Goal: Communication & Community: Ask a question

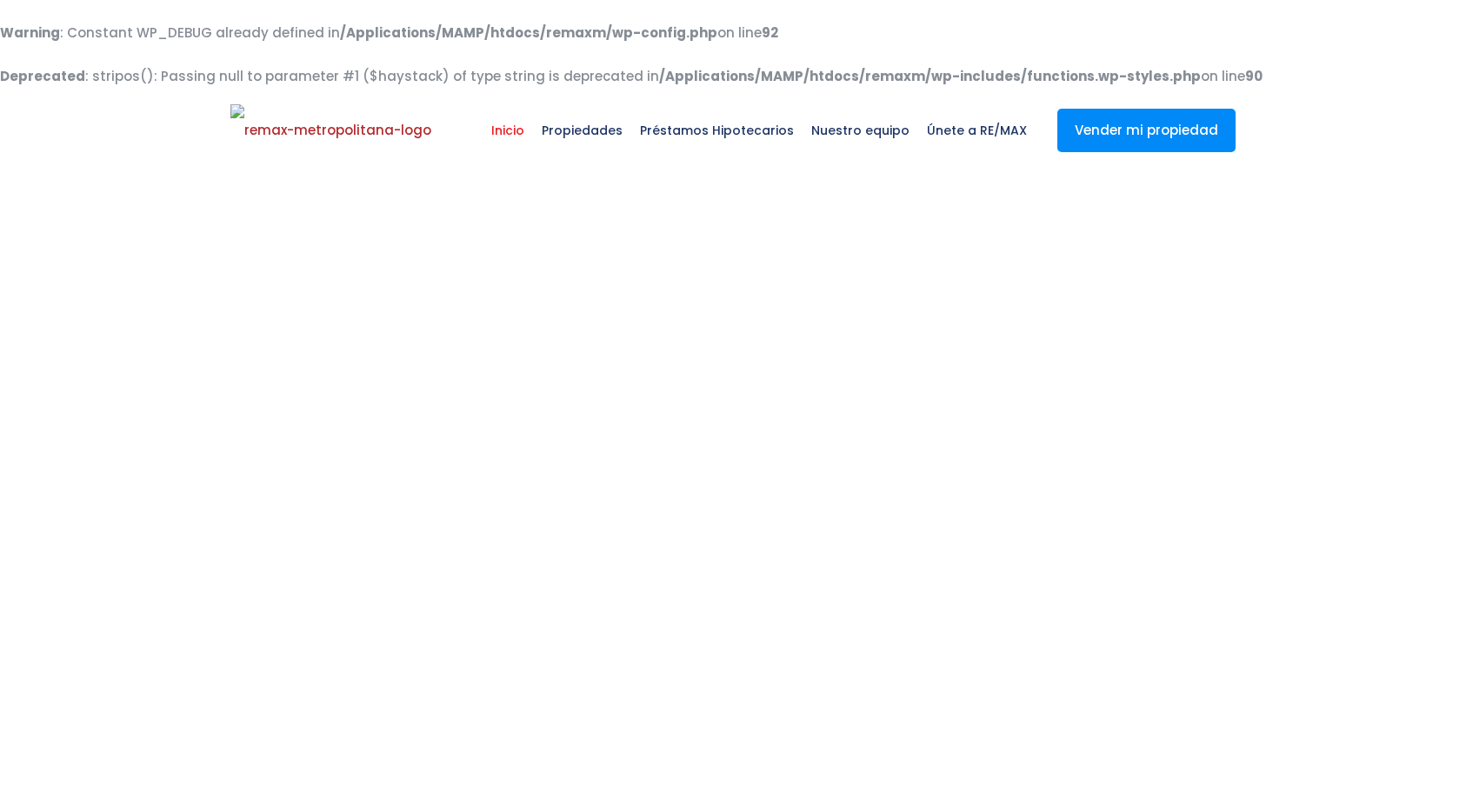
select select
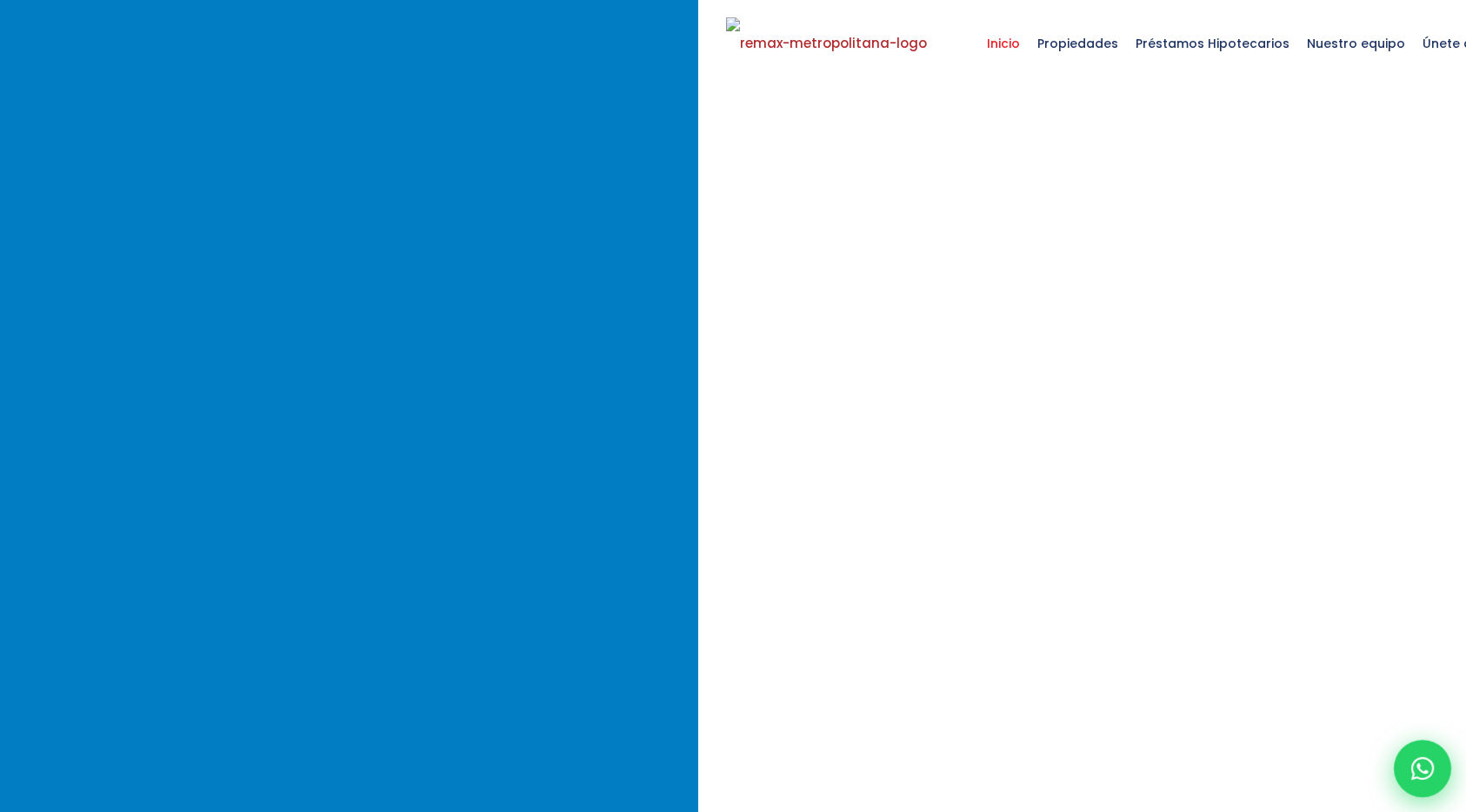
click at [1423, 761] on icon at bounding box center [1422, 768] width 23 height 23
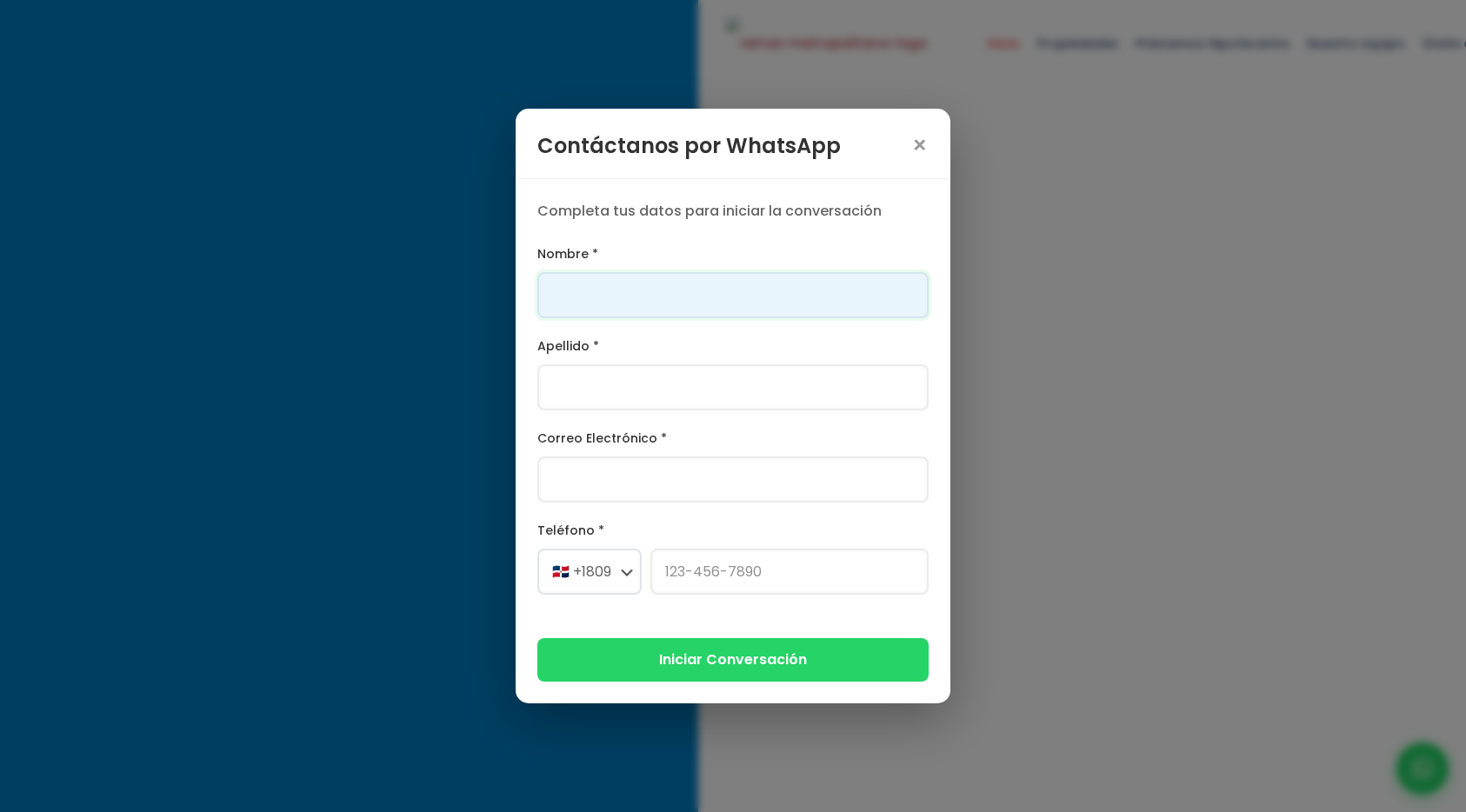
click at [691, 305] on input "Nombre *" at bounding box center [733, 294] width 392 height 46
type input "Franklin"
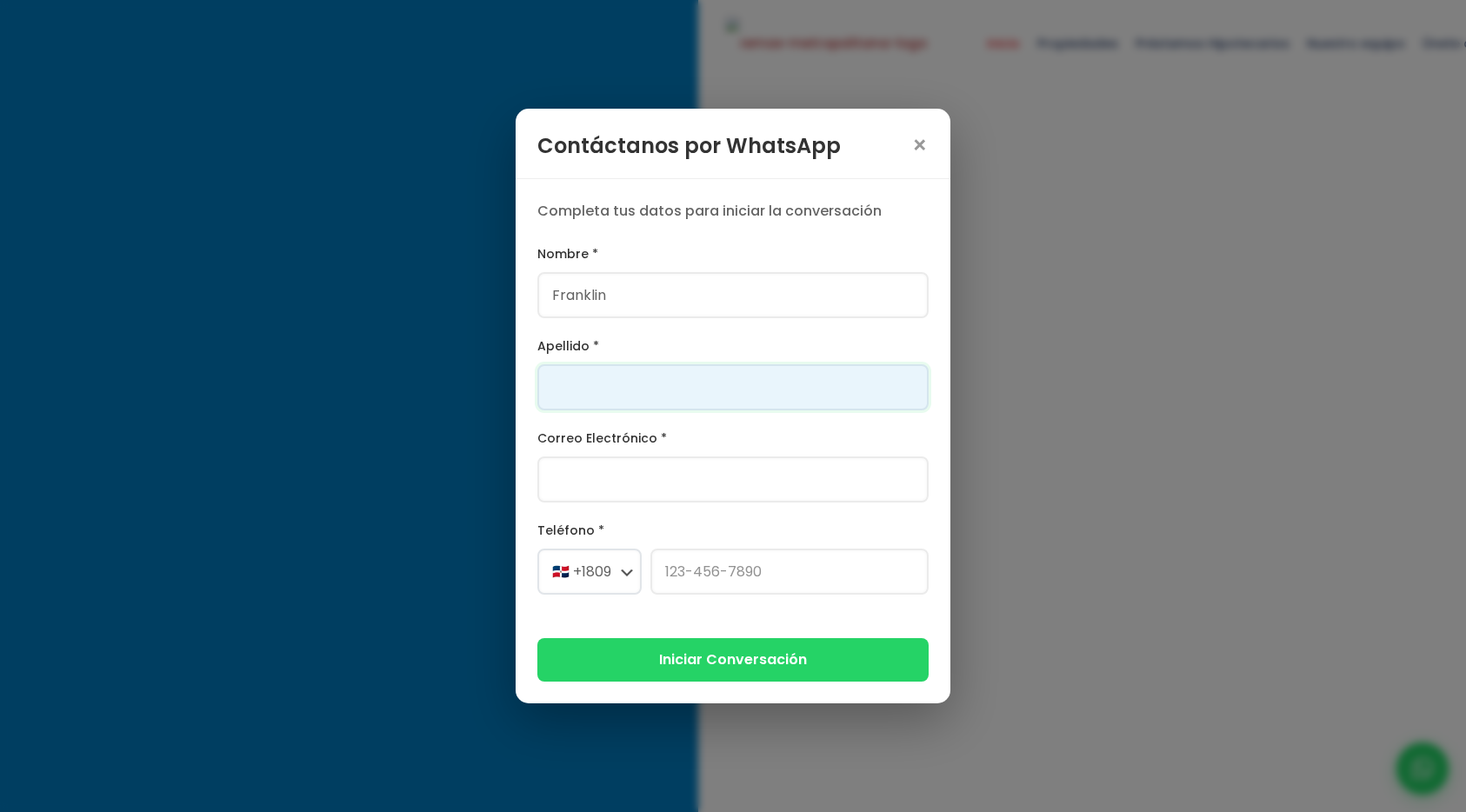
type input "[PERSON_NAME]"
type input "[PERSON_NAME][EMAIL_ADDRESS][PERSON_NAME][DOMAIN_NAME]"
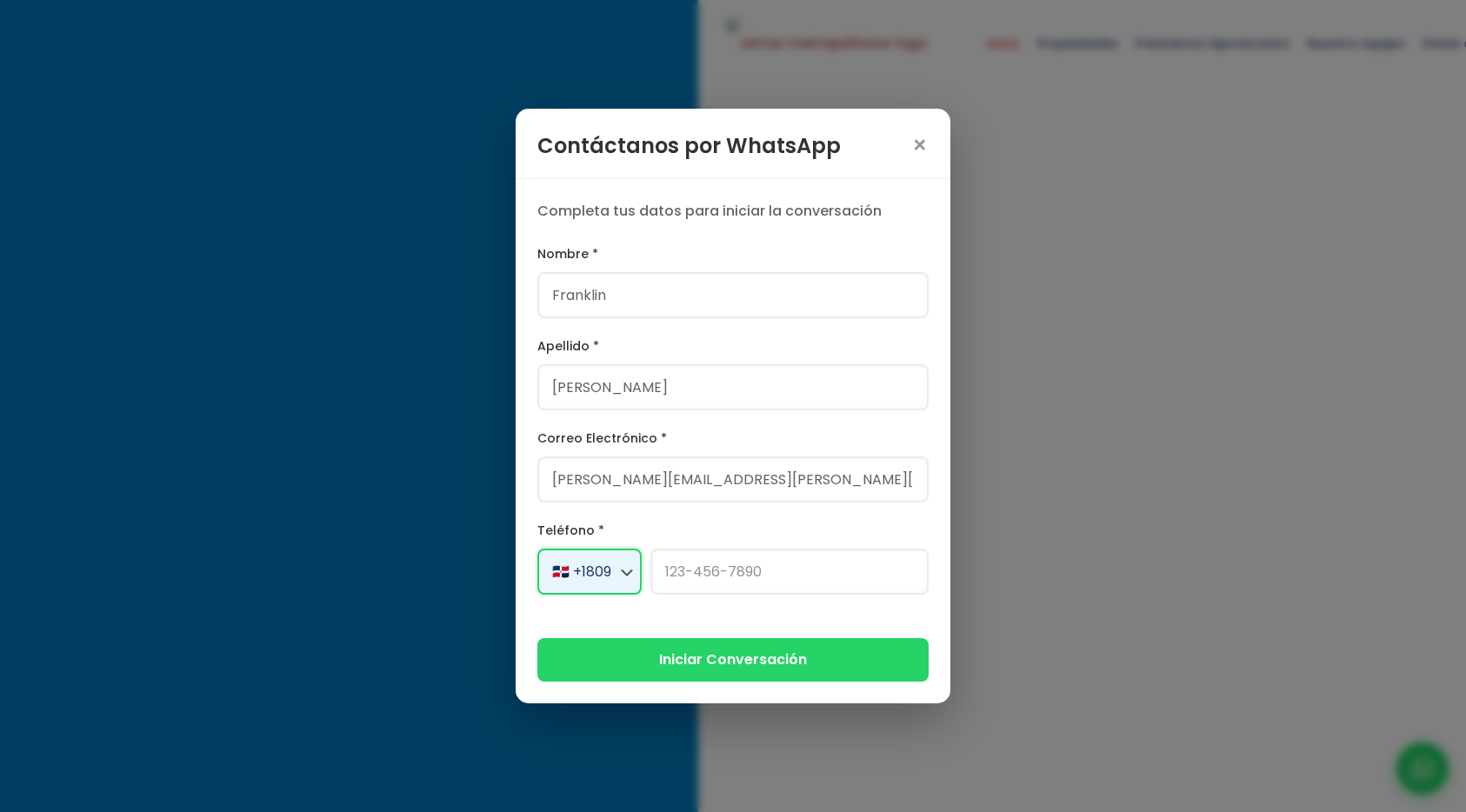
select select "+1"
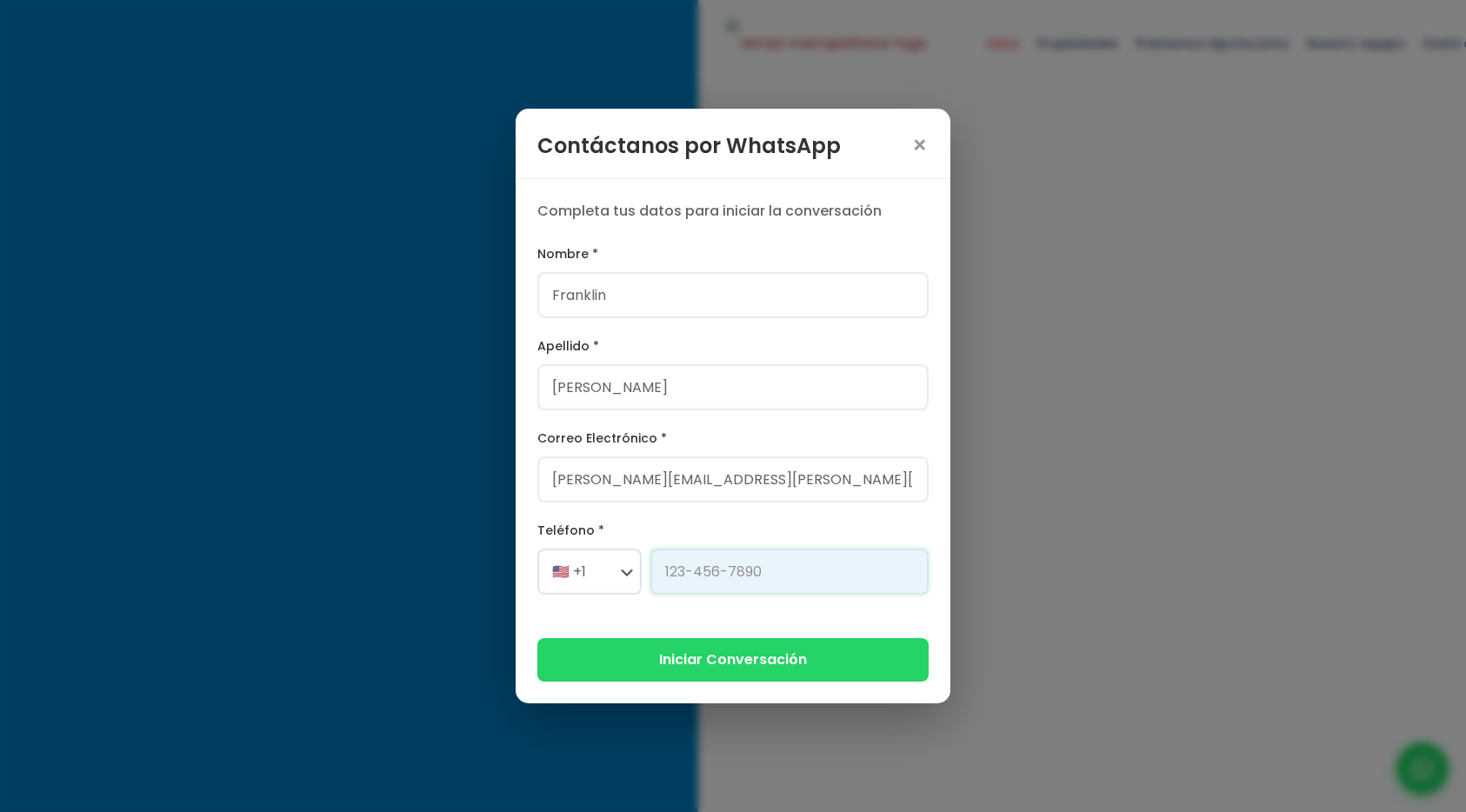
type input "[PHONE_NUMBER]"
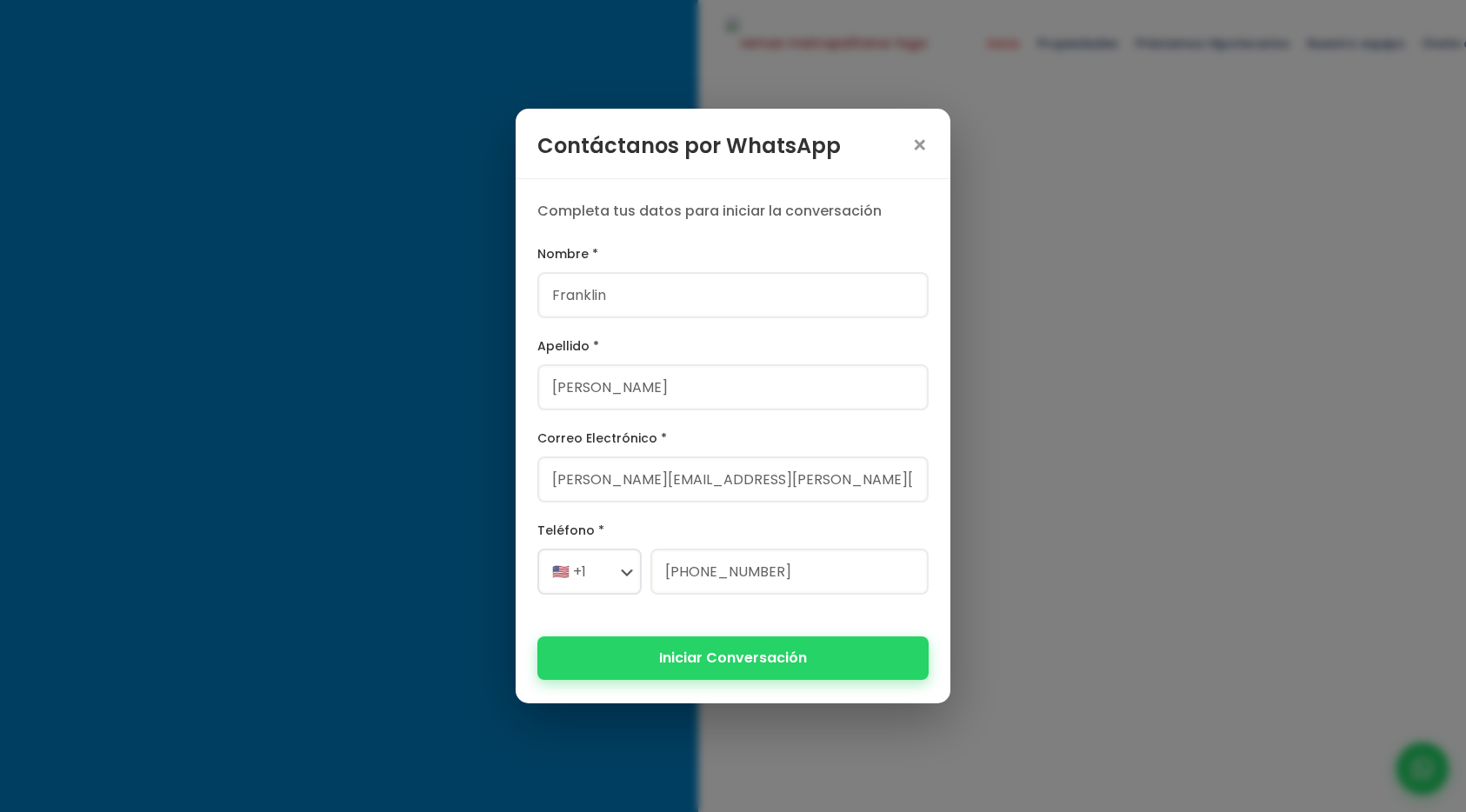
click at [710, 642] on button "Iniciar Conversación" at bounding box center [733, 657] width 392 height 42
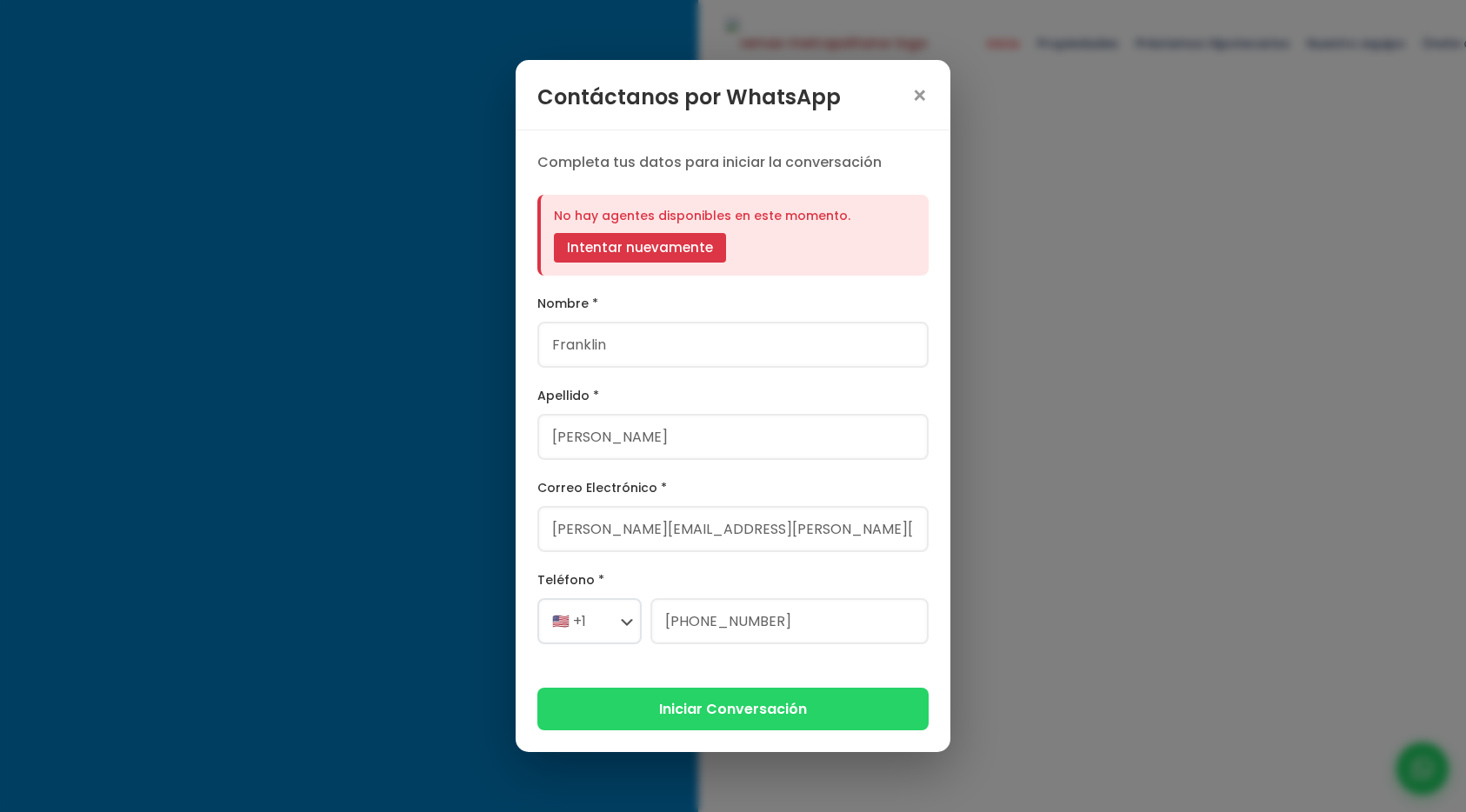
scroll to position [108, 0]
click at [688, 251] on button "Intentar nuevamente" at bounding box center [639, 247] width 172 height 29
